Goal: Transaction & Acquisition: Purchase product/service

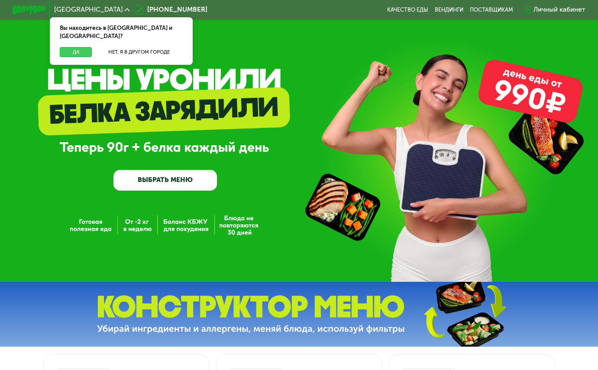
click at [71, 47] on button "Да" at bounding box center [76, 52] width 32 height 10
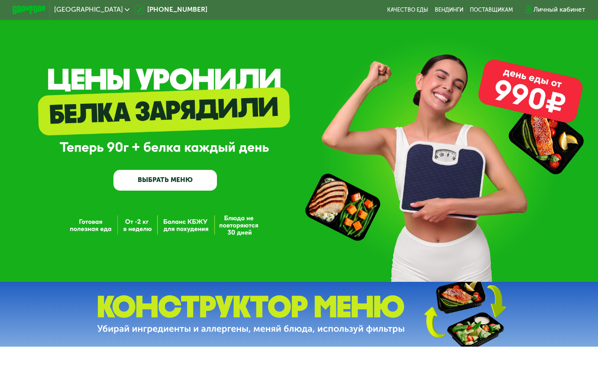
click at [155, 186] on link "ВЫБРАТЬ МЕНЮ" at bounding box center [164, 180] width 103 height 21
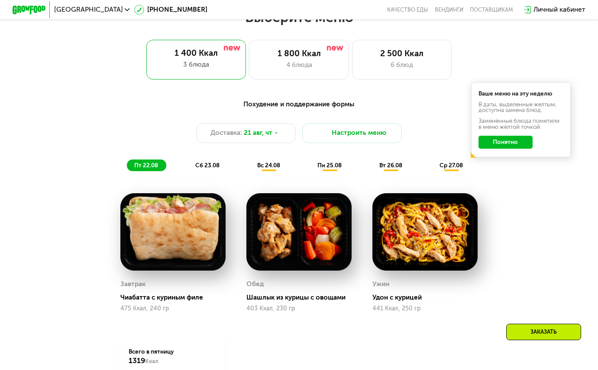
scroll to position [366, 0]
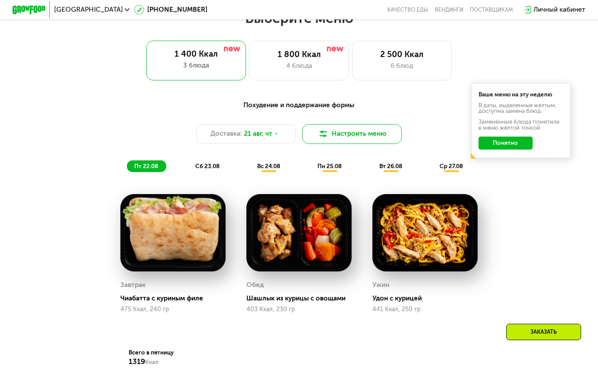
click at [358, 137] on button "Настроить меню" at bounding box center [352, 134] width 100 height 20
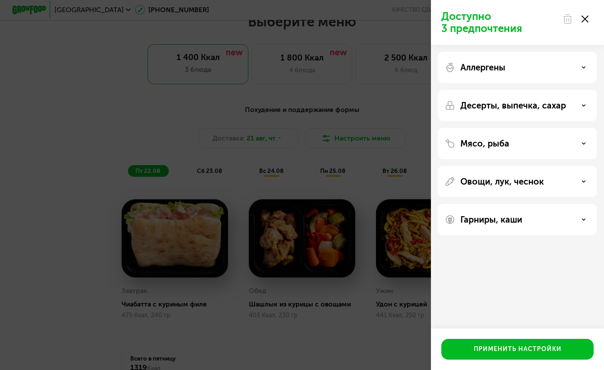
click at [76, 240] on div "Доступно 3 предпочтения Аллергены Десерты, выпечка, сахар Мясо, рыба Овощи, лук…" at bounding box center [302, 185] width 604 height 370
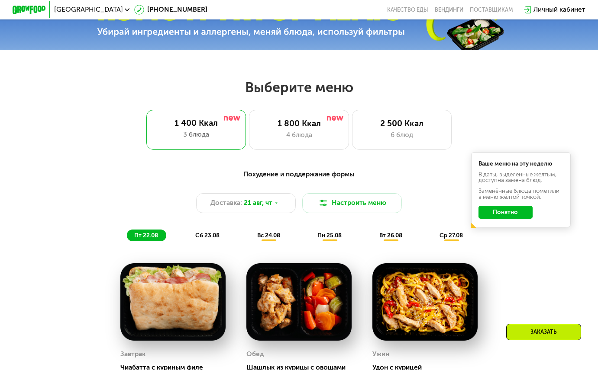
scroll to position [297, 0]
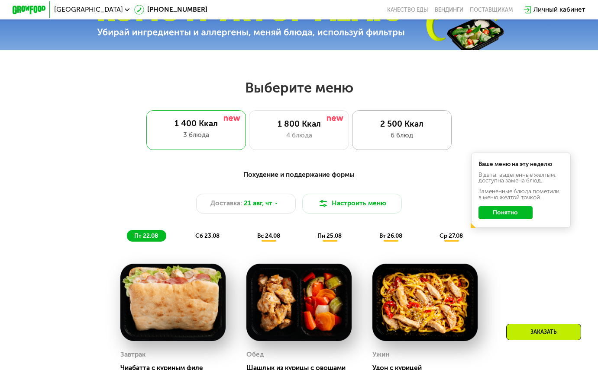
click at [370, 141] on div "6 блюд" at bounding box center [401, 136] width 82 height 10
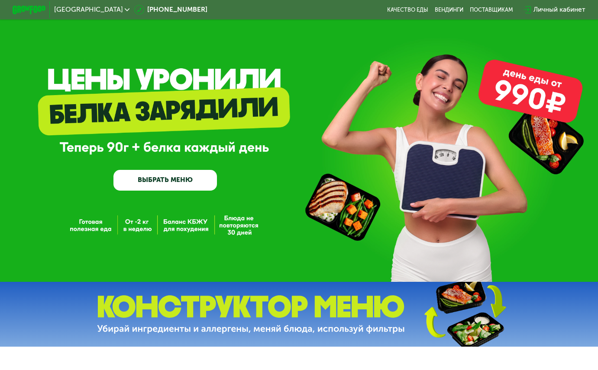
scroll to position [0, 0]
click at [165, 180] on link "ВЫБРАТЬ МЕНЮ" at bounding box center [164, 180] width 103 height 21
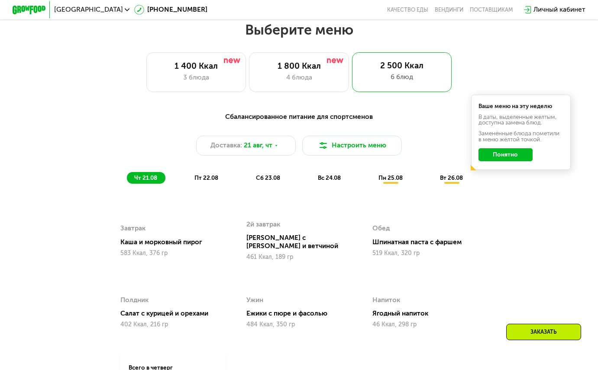
scroll to position [360, 0]
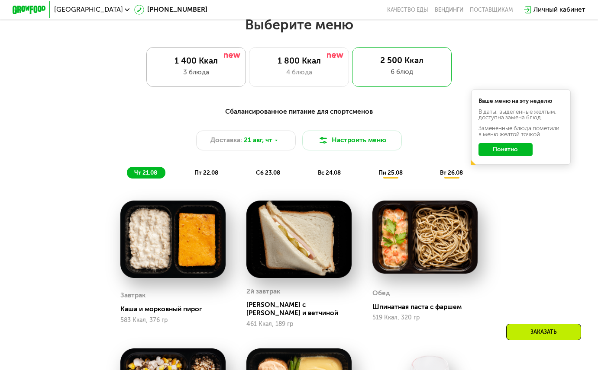
click at [211, 77] on div "3 блюда" at bounding box center [196, 72] width 82 height 10
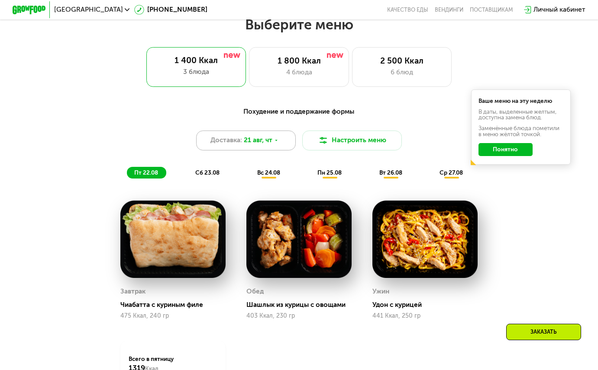
click at [267, 145] on span "21 авг, чт" at bounding box center [258, 140] width 29 height 10
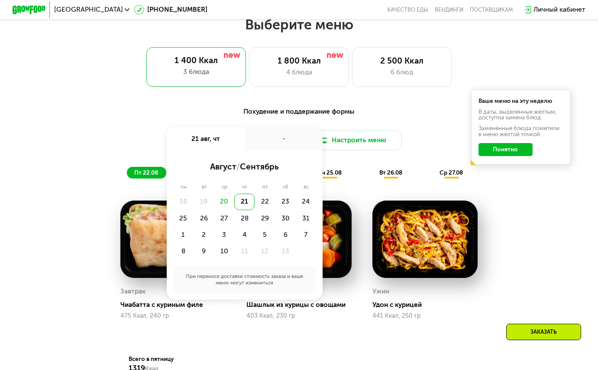
click at [223, 207] on div "20" at bounding box center [224, 202] width 20 height 16
click at [249, 203] on div "21" at bounding box center [244, 202] width 20 height 16
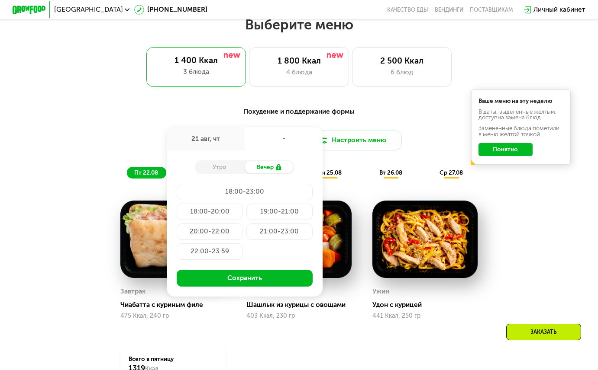
click at [387, 176] on span "вт 26.08" at bounding box center [390, 172] width 23 height 7
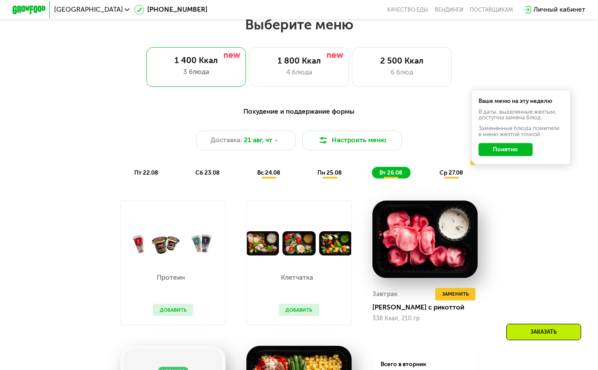
click at [492, 153] on button "Понятно" at bounding box center [505, 149] width 54 height 13
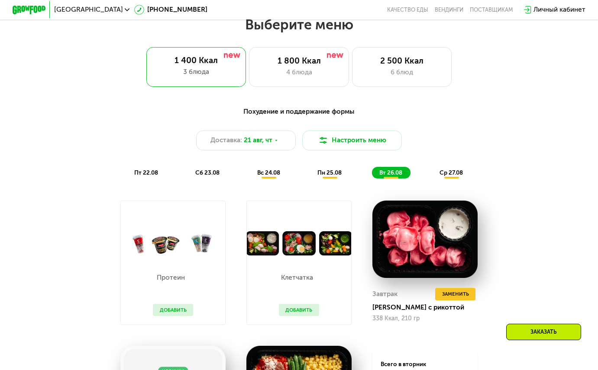
click at [460, 176] on span "ср 27.08" at bounding box center [450, 172] width 23 height 7
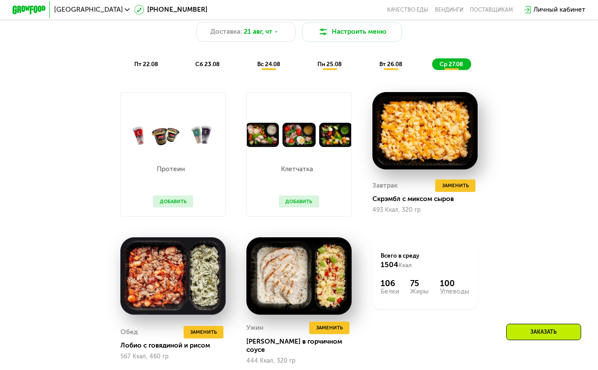
scroll to position [469, 0]
click at [399, 67] on span "вт 26.08" at bounding box center [390, 64] width 23 height 7
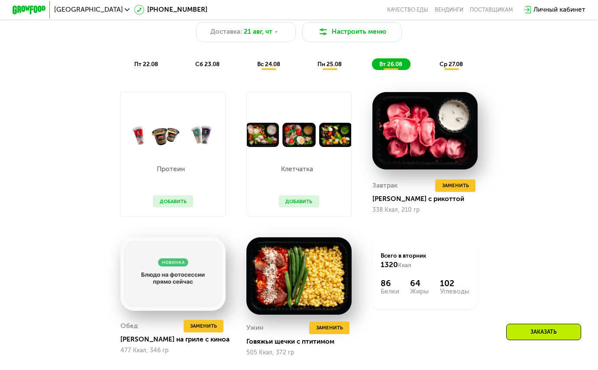
click at [324, 67] on span "пн 25.08" at bounding box center [329, 64] width 24 height 7
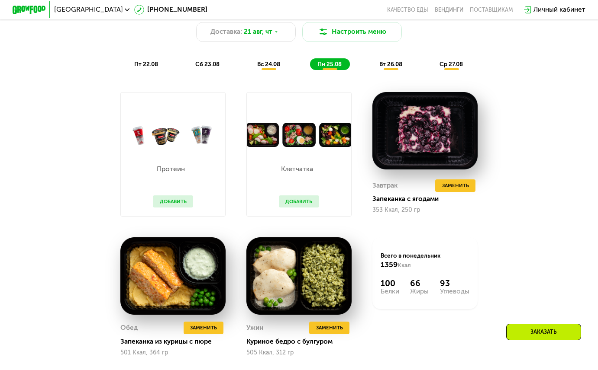
click at [265, 75] on div "Похудение и поддержание формы Доставка: [DATE] Настроить меню пт 22.08 сб 23.08…" at bounding box center [298, 35] width 501 height 82
click at [268, 67] on span "вс 24.08" at bounding box center [268, 64] width 23 height 7
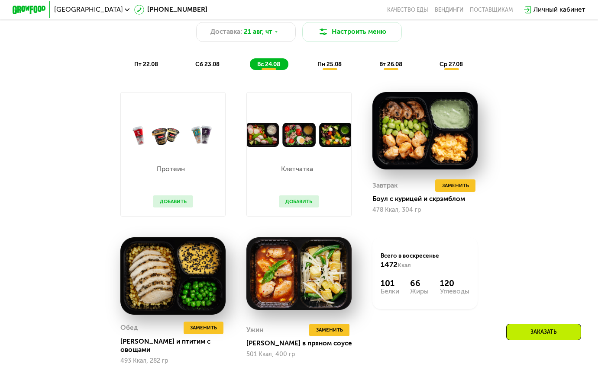
click at [205, 67] on span "сб 23.08" at bounding box center [207, 64] width 24 height 7
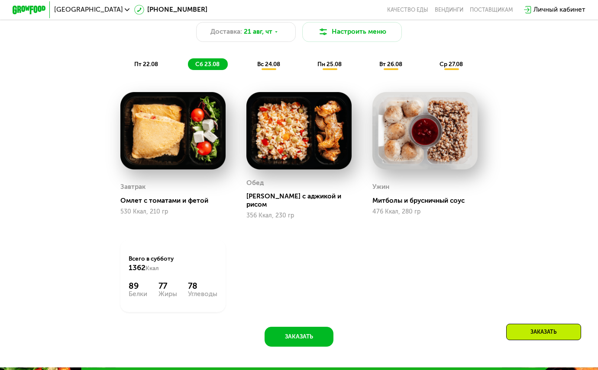
click at [150, 75] on div "Похудение и поддержание формы Доставка: [DATE] Настроить меню пт 22.08 сб 23.08…" at bounding box center [298, 35] width 501 height 82
click at [155, 67] on span "пт 22.08" at bounding box center [146, 64] width 24 height 7
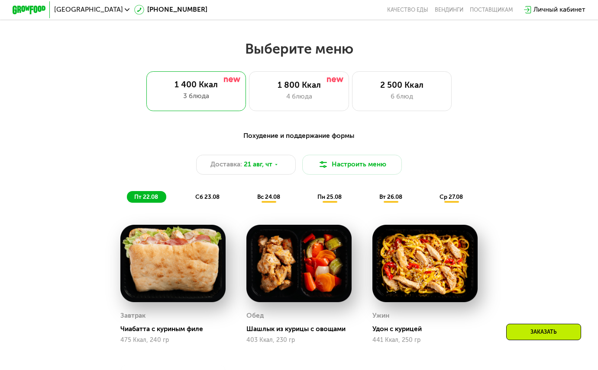
scroll to position [251, 0]
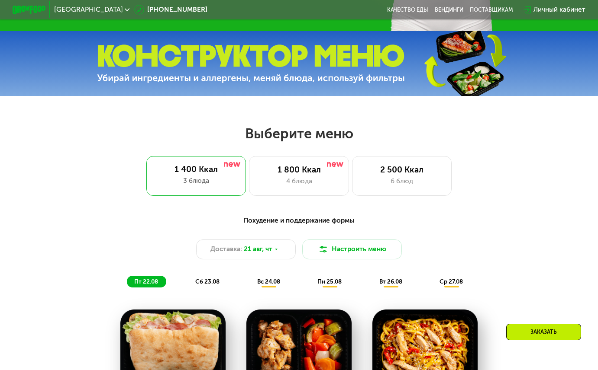
click at [531, 330] on div "Заказать" at bounding box center [543, 332] width 75 height 16
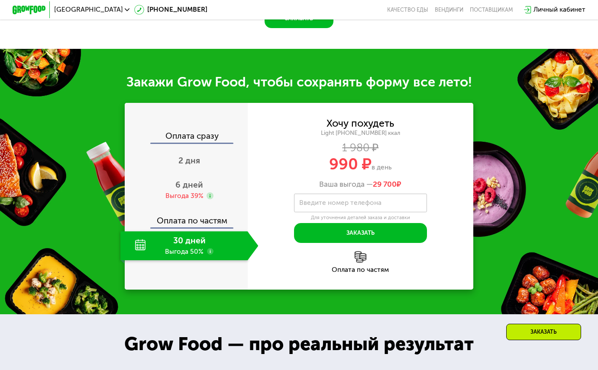
scroll to position [834, 0]
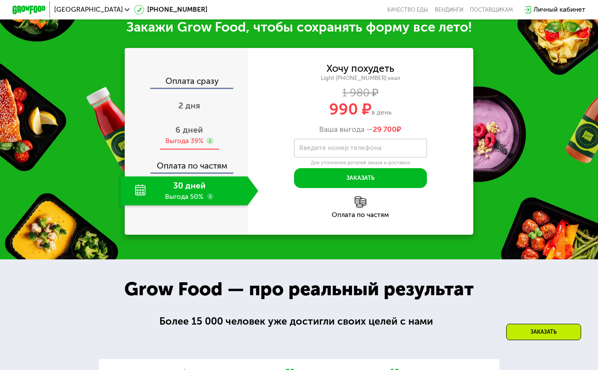
click at [184, 146] on div "Выгода 39%" at bounding box center [184, 141] width 38 height 9
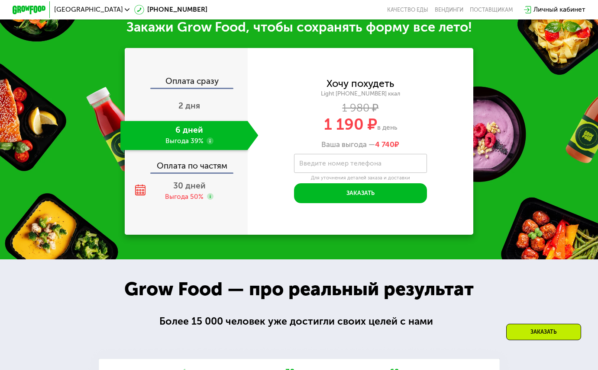
click at [195, 173] on div "Оплата по частям" at bounding box center [186, 163] width 122 height 19
